Goal: Task Accomplishment & Management: Manage account settings

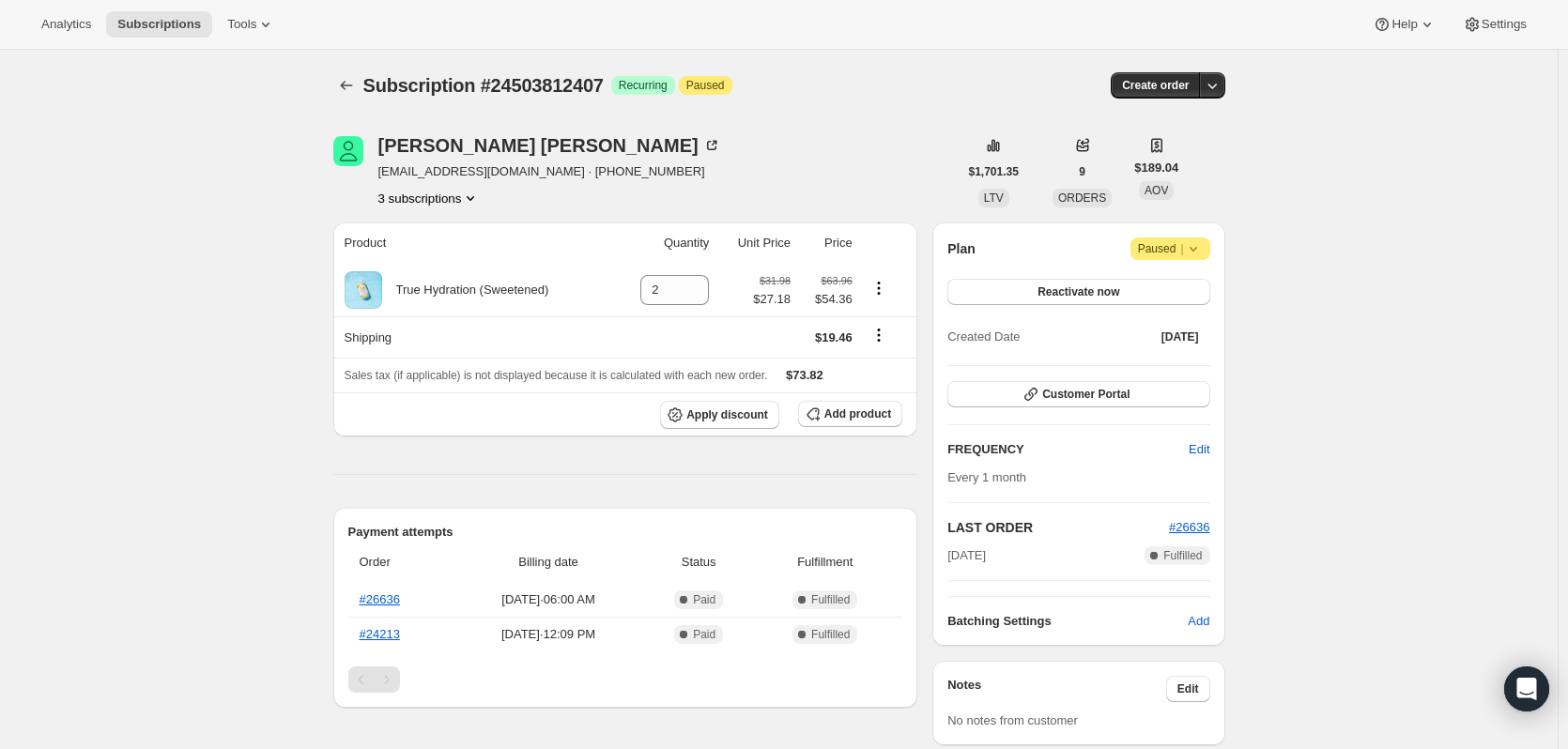
click at [458, 194] on button "3 subscriptions" at bounding box center [430, 197] width 103 height 19
click at [454, 266] on span "16861593911" at bounding box center [434, 265] width 130 height 19
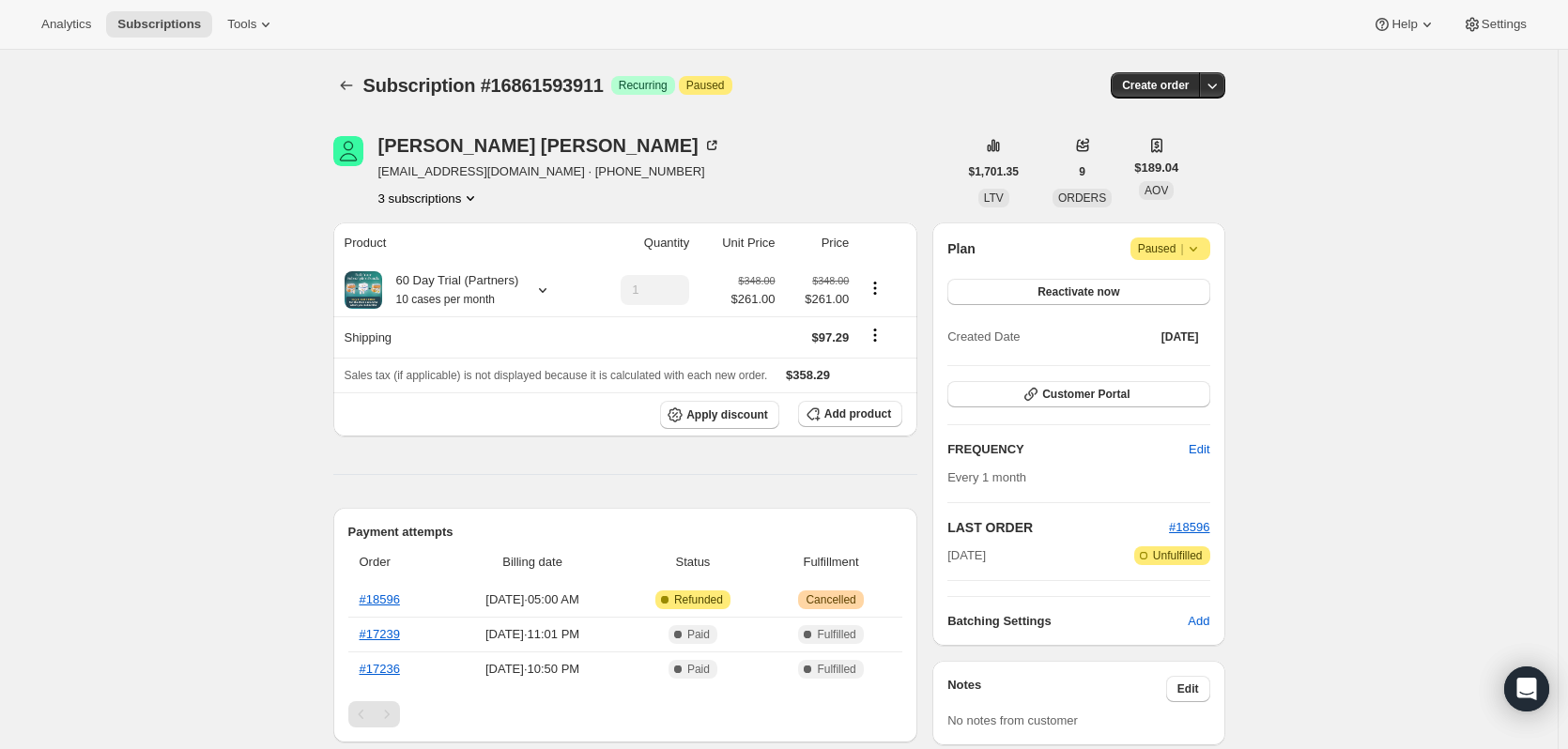
click at [459, 189] on button "3 subscriptions" at bounding box center [430, 197] width 103 height 19
click at [461, 229] on span "15893954871" at bounding box center [434, 234] width 130 height 19
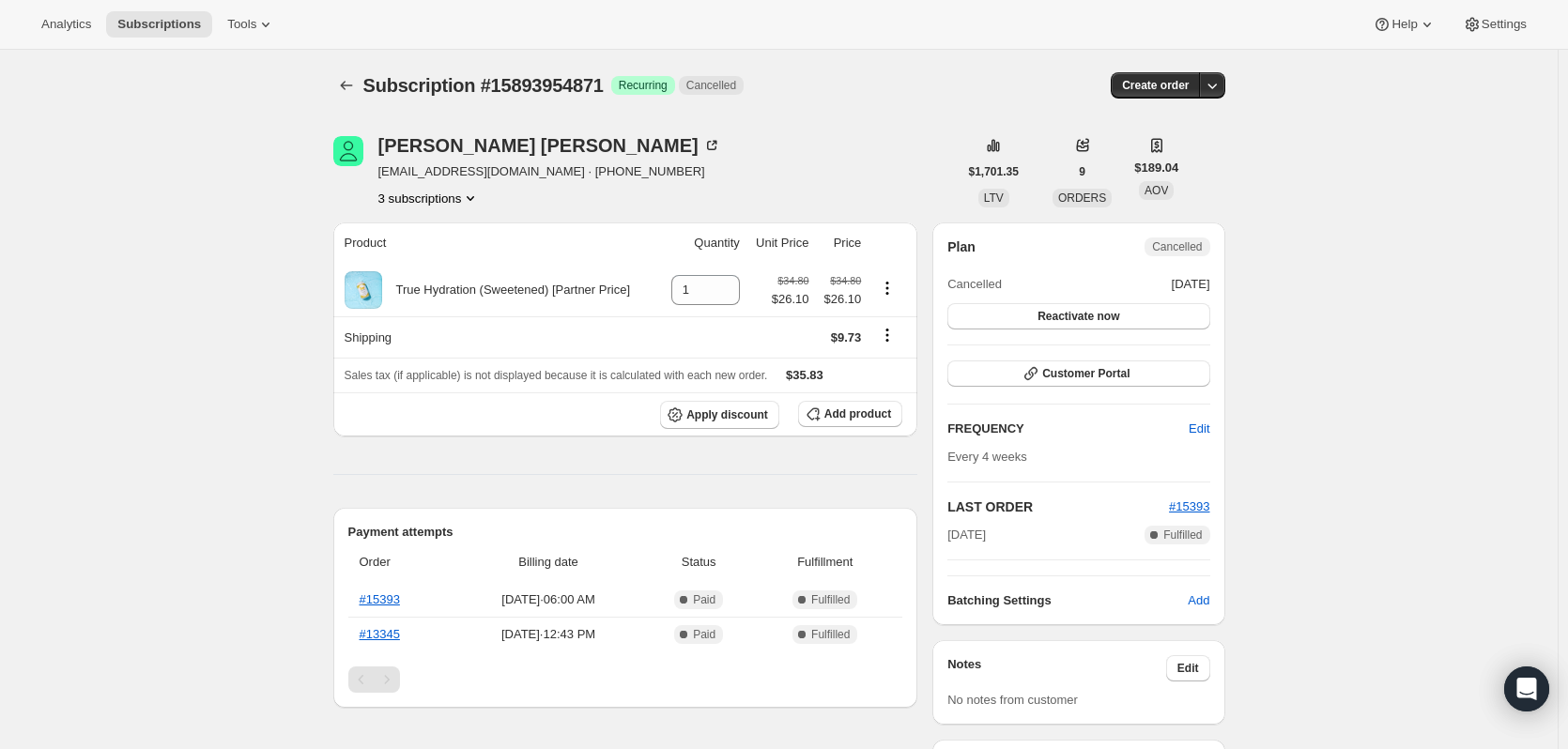
click at [446, 192] on button "3 subscriptions" at bounding box center [430, 197] width 103 height 19
click at [463, 292] on span "24503812407" at bounding box center [434, 297] width 130 height 19
